Goal: Information Seeking & Learning: Learn about a topic

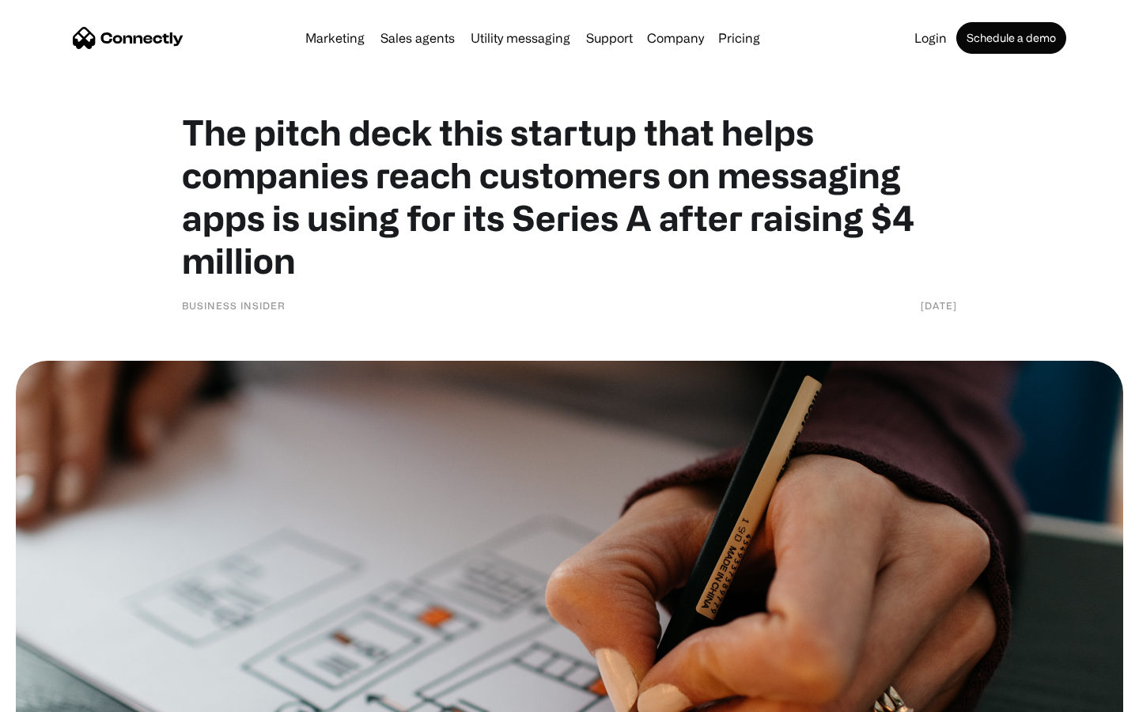
scroll to position [6859, 0]
